Goal: Find specific page/section: Find specific page/section

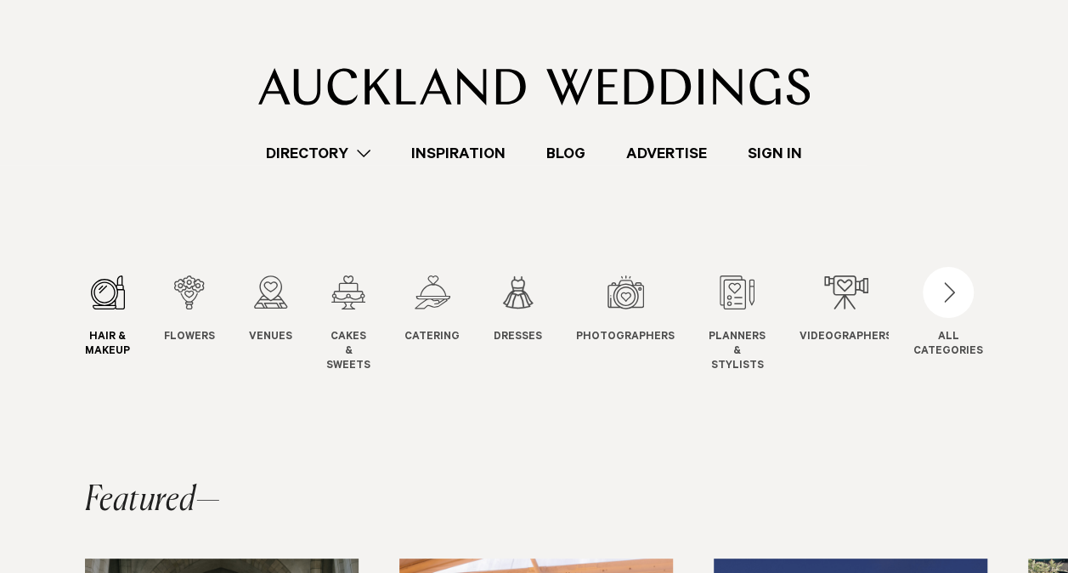
click at [110, 341] on span "Hair & Makeup" at bounding box center [107, 345] width 45 height 29
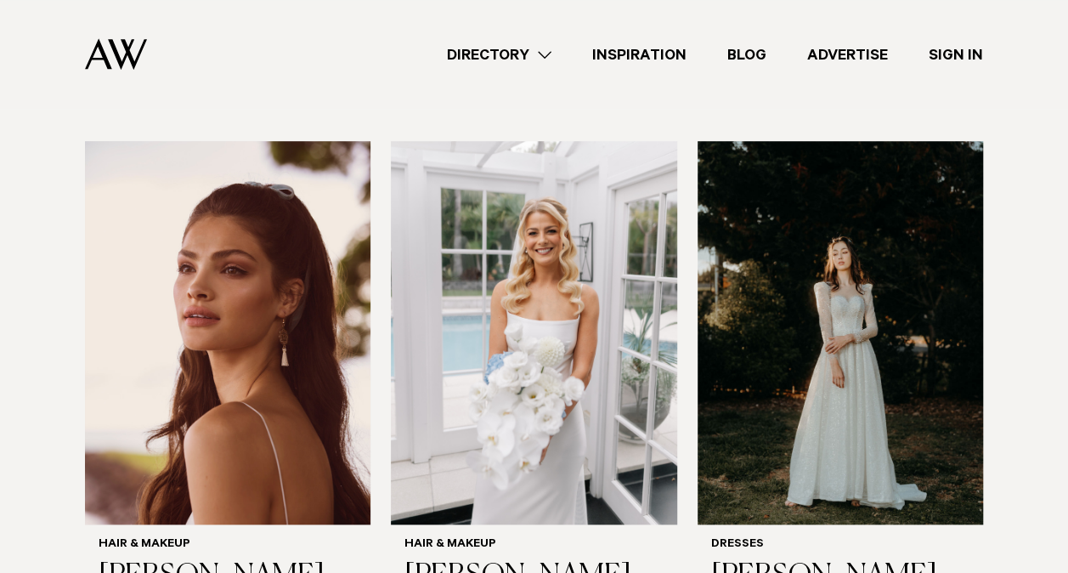
scroll to position [519, 0]
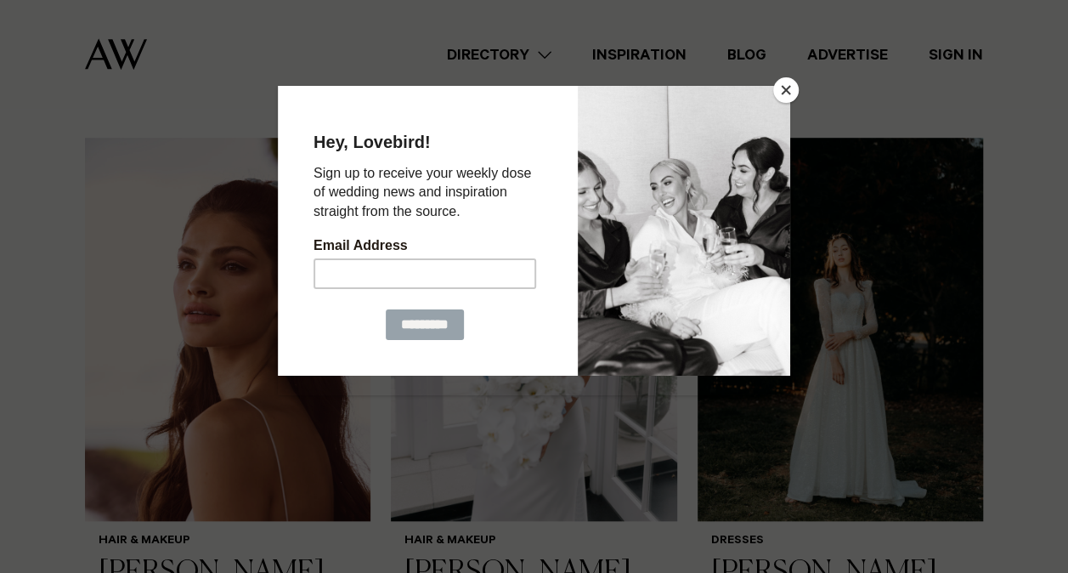
click at [789, 99] on button "Close" at bounding box center [785, 89] width 25 height 25
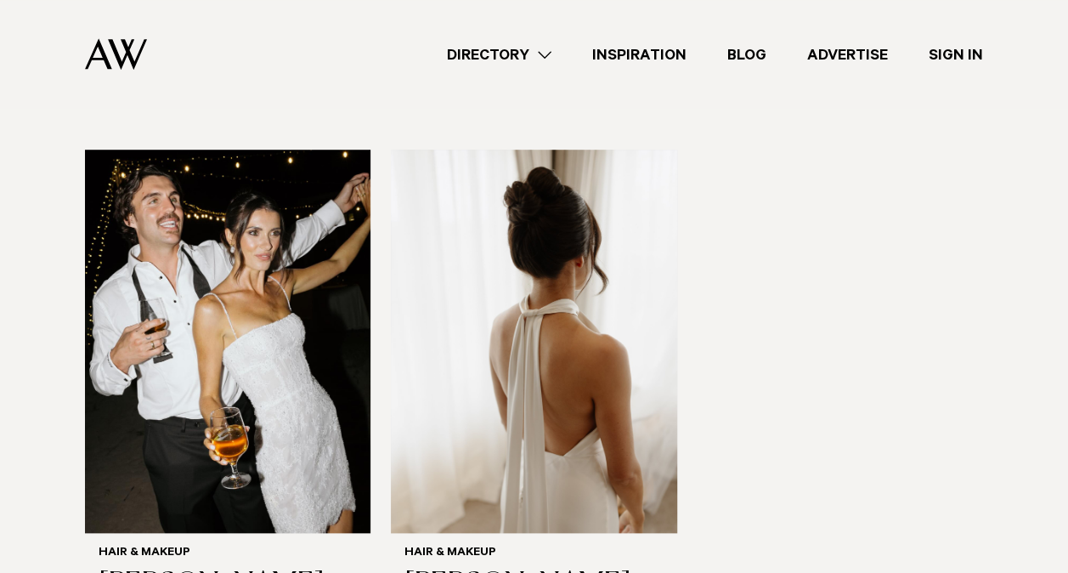
scroll to position [3765, 0]
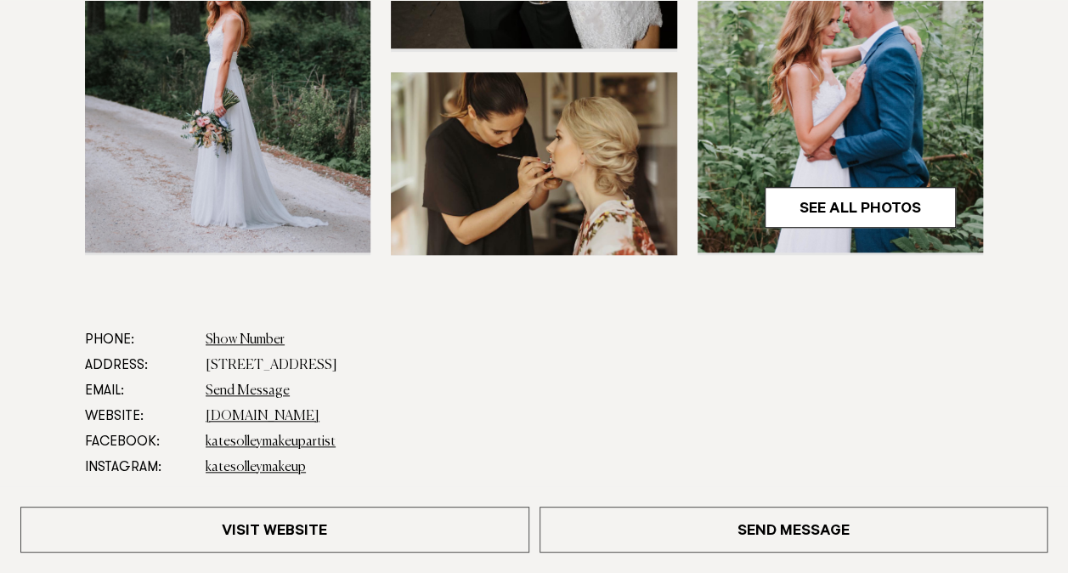
scroll to position [642, 0]
